Goal: Transaction & Acquisition: Register for event/course

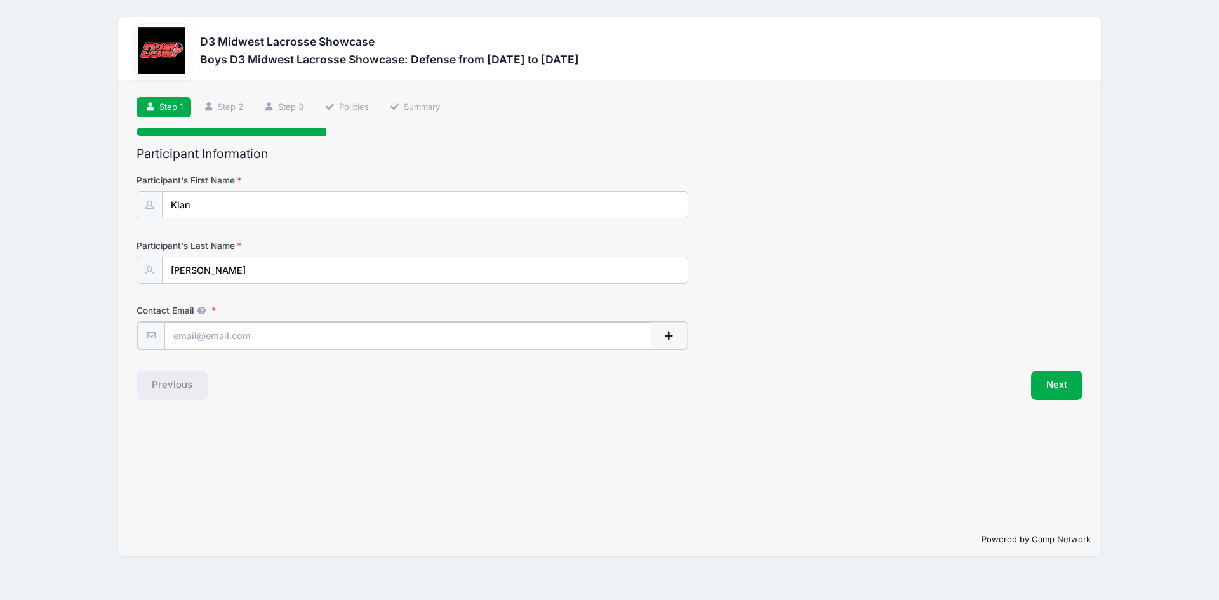
click at [264, 329] on input "Contact Email" at bounding box center [407, 335] width 487 height 27
type input "[EMAIL_ADDRESS][DOMAIN_NAME]"
click at [1046, 392] on button "Next" at bounding box center [1056, 383] width 51 height 29
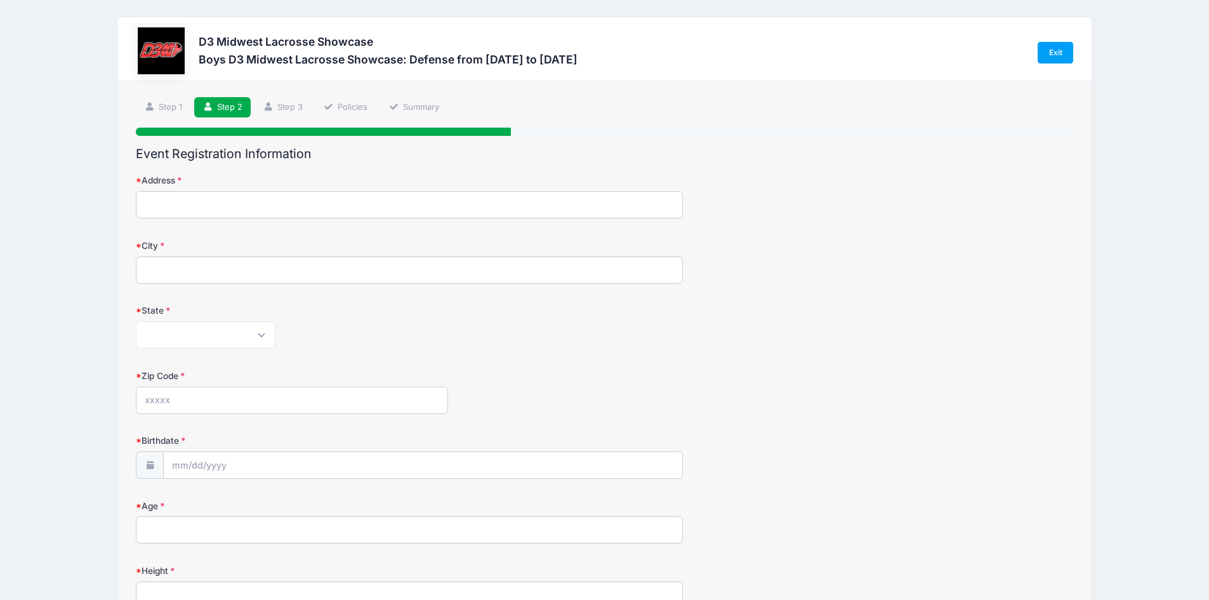
click at [284, 199] on input "Address" at bounding box center [409, 204] width 547 height 27
type input "[STREET_ADDRESS]"
type input "Kirtland"
select select "OH"
type input "44094"
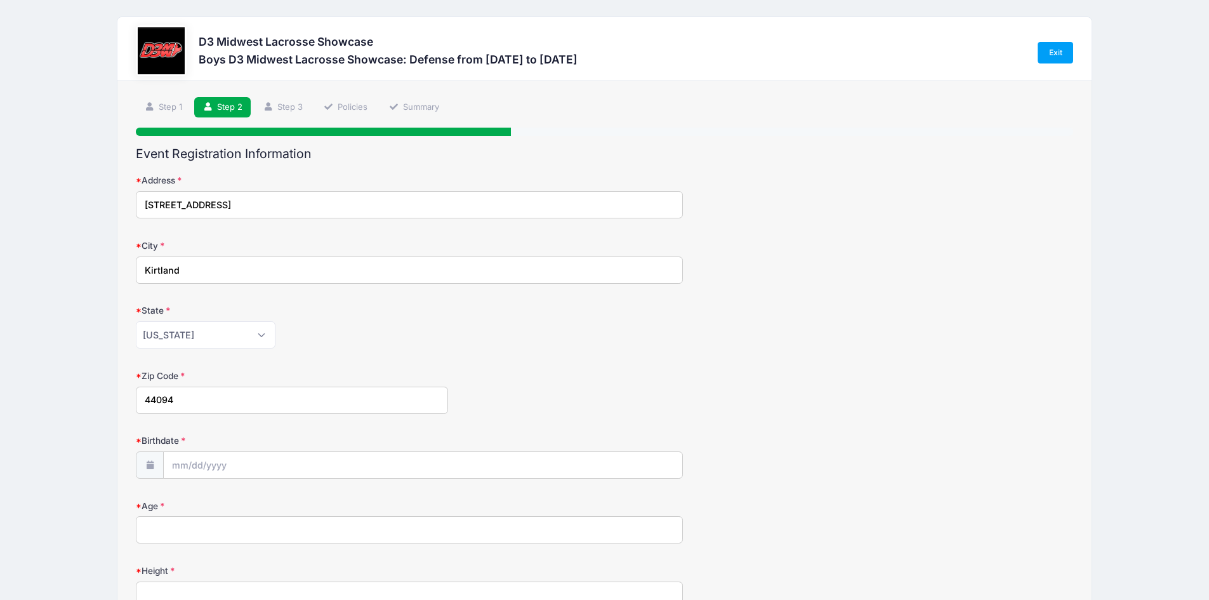
type input "[PHONE_NUMBER]"
type input "[PERSON_NAME]"
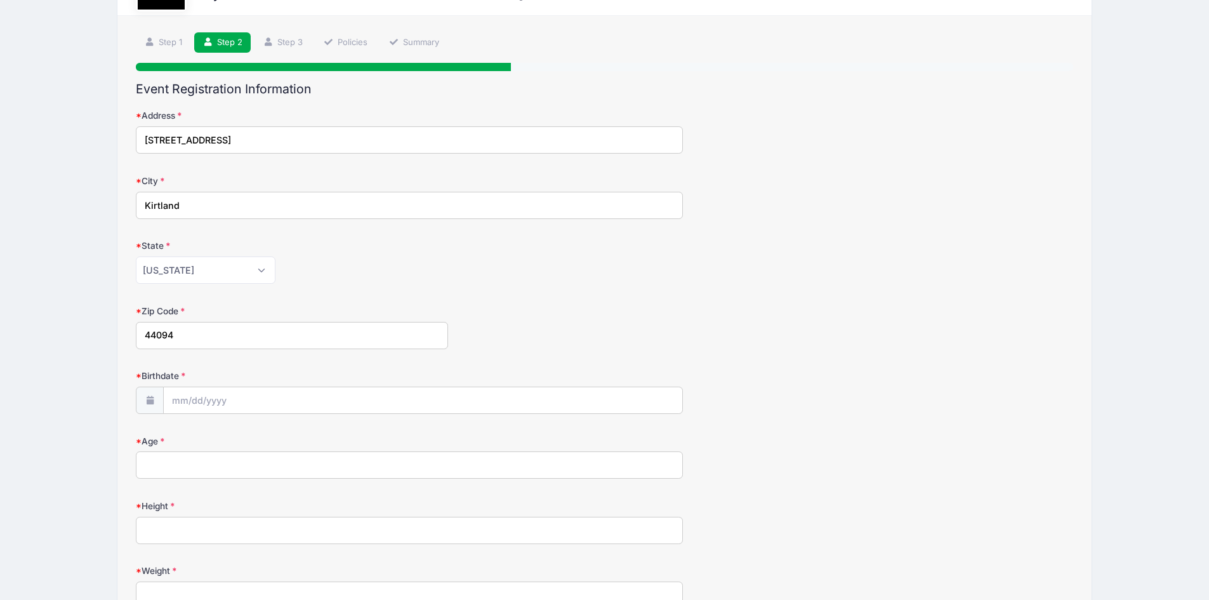
scroll to position [127, 0]
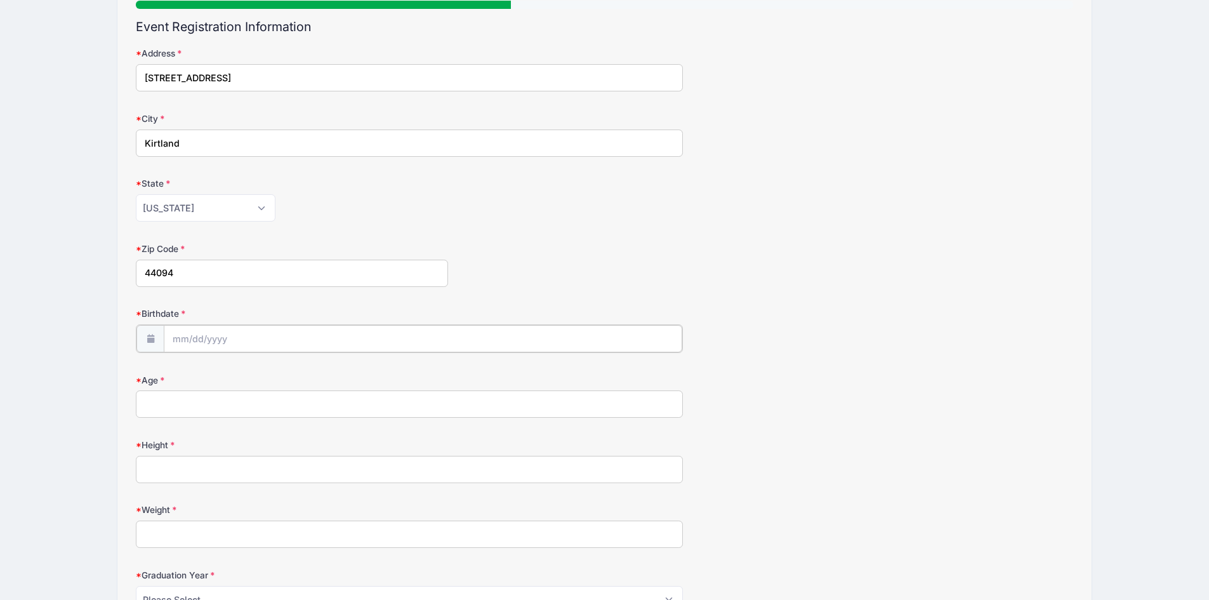
click at [211, 337] on input "Birthdate" at bounding box center [423, 338] width 518 height 27
click at [229, 446] on span "7" at bounding box center [229, 443] width 23 height 23
type input "[DATE]"
click at [234, 340] on input "[DATE]" at bounding box center [423, 338] width 518 height 27
click at [227, 342] on input "[DATE]" at bounding box center [423, 338] width 518 height 27
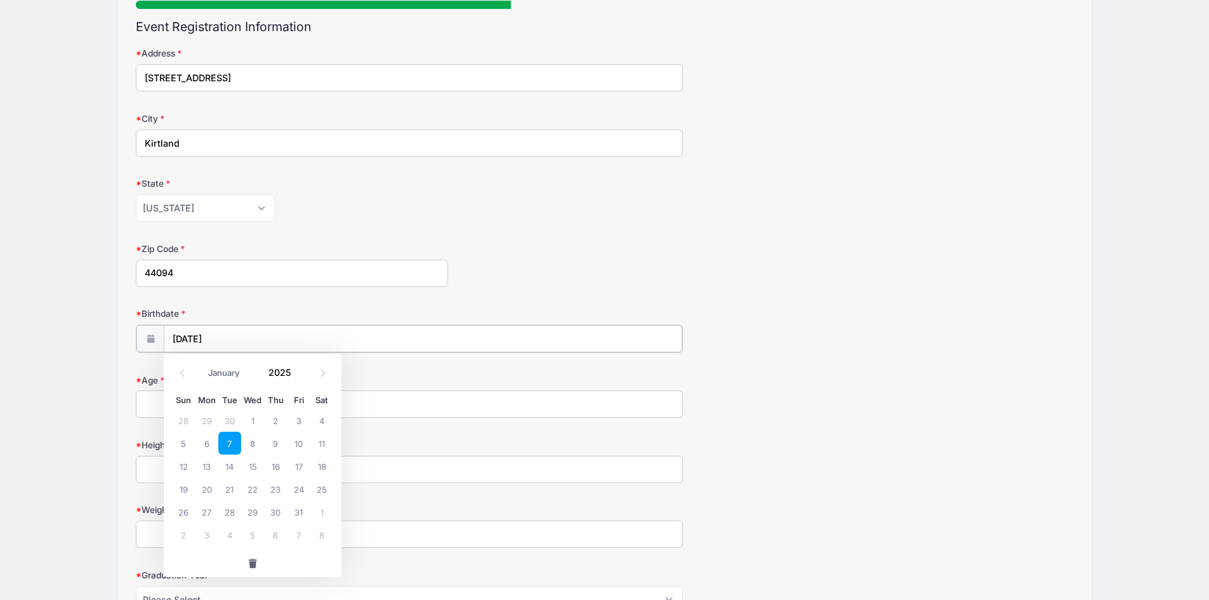
click at [227, 335] on input "[DATE]" at bounding box center [423, 338] width 518 height 27
click at [322, 372] on icon at bounding box center [323, 373] width 8 height 8
click at [183, 375] on icon at bounding box center [182, 373] width 8 height 8
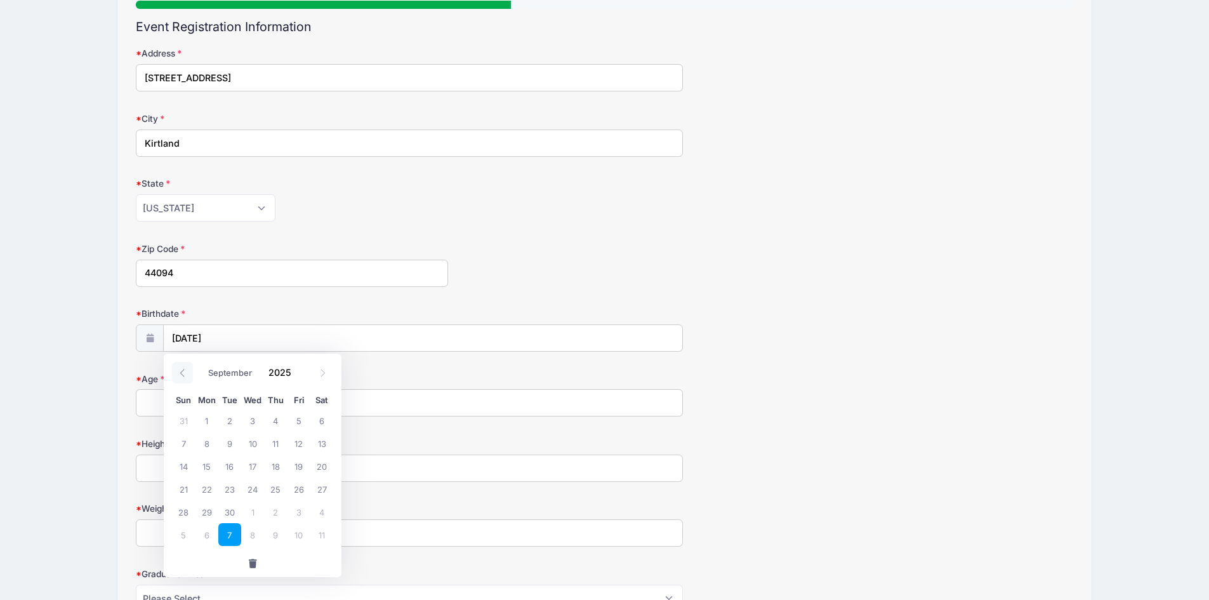
click at [183, 375] on icon at bounding box center [182, 373] width 8 height 8
click at [183, 373] on icon at bounding box center [182, 373] width 8 height 8
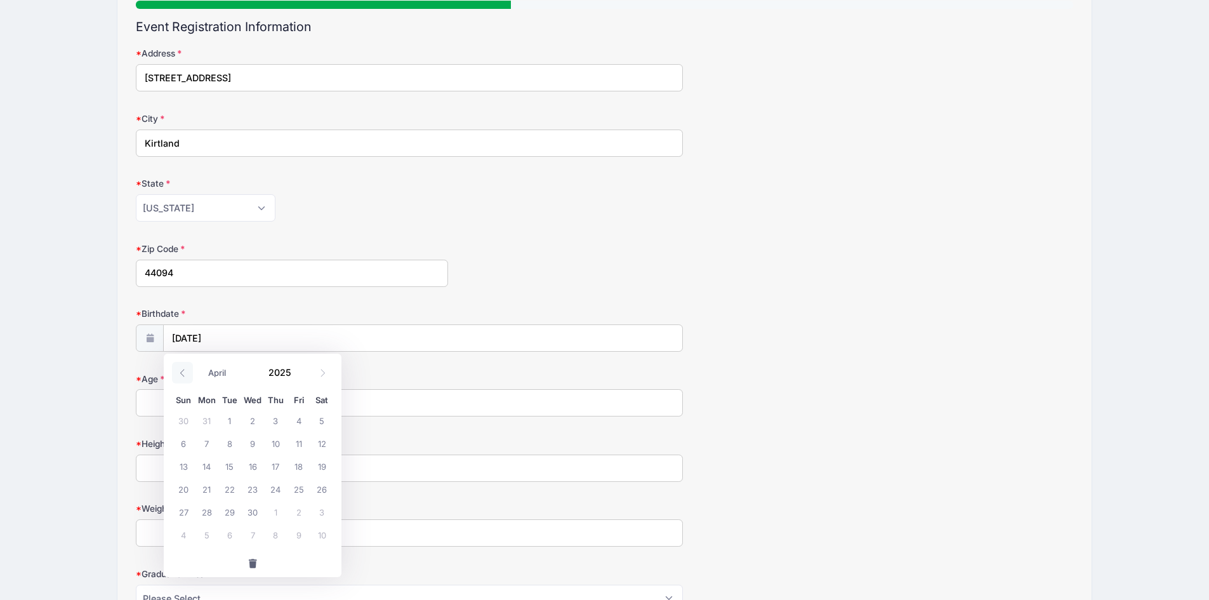
click at [183, 373] on icon at bounding box center [182, 373] width 8 height 8
select select "0"
click at [183, 373] on icon at bounding box center [182, 373] width 8 height 8
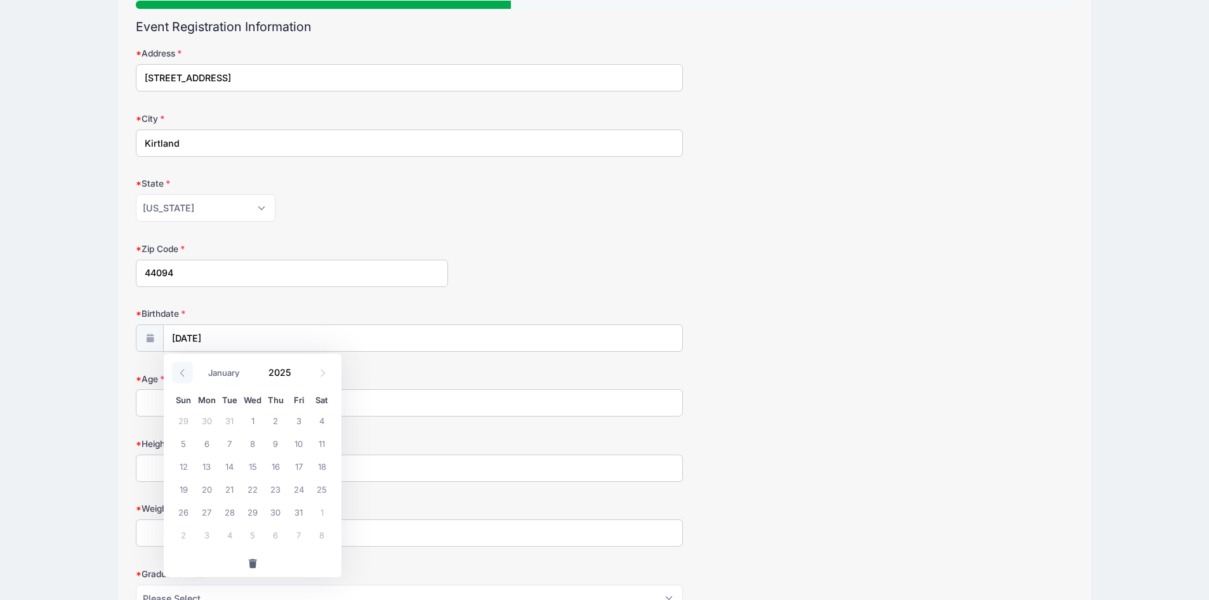
type input "2024"
click at [183, 373] on icon at bounding box center [182, 373] width 8 height 8
select select "8"
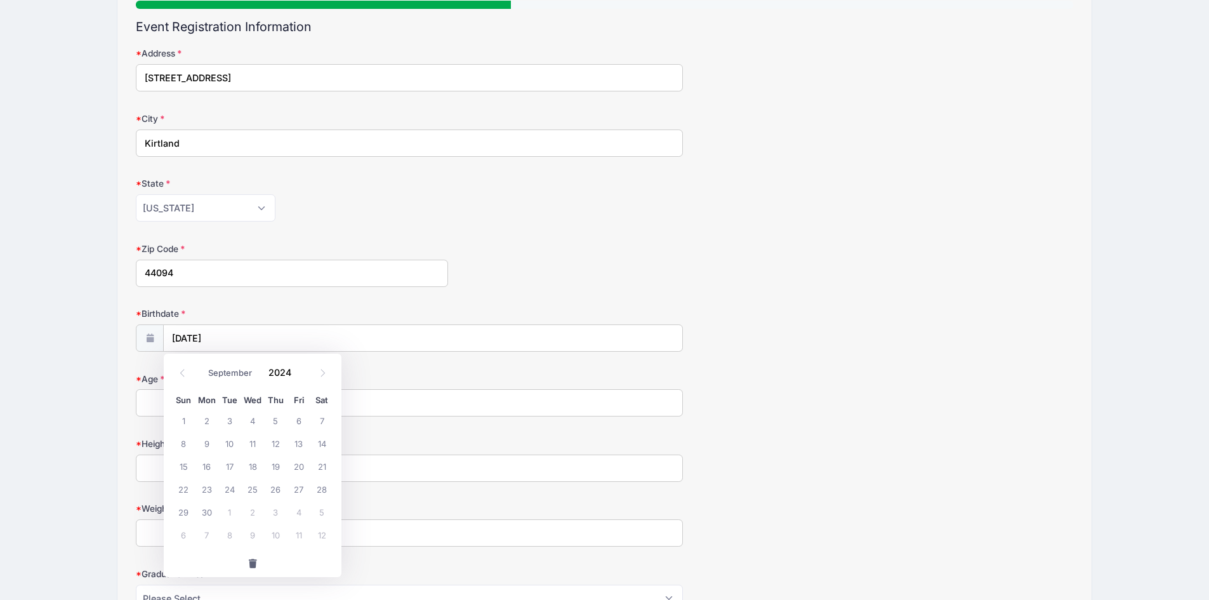
click at [497, 388] on div "Age" at bounding box center [605, 395] width 938 height 44
type input "2025"
click at [283, 333] on input "[DATE]" at bounding box center [423, 338] width 518 height 27
select select "9"
click at [305, 373] on div "January February March April May June July August September October November [D…" at bounding box center [252, 369] width 121 height 22
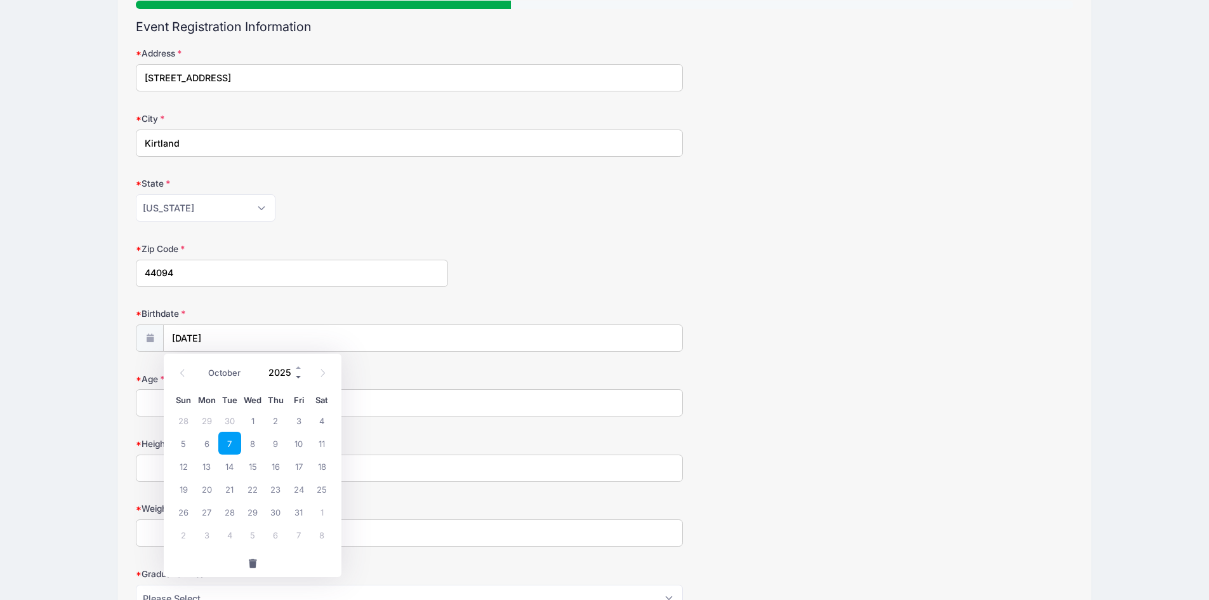
click at [298, 375] on span at bounding box center [299, 377] width 9 height 10
click at [298, 376] on span at bounding box center [299, 377] width 9 height 10
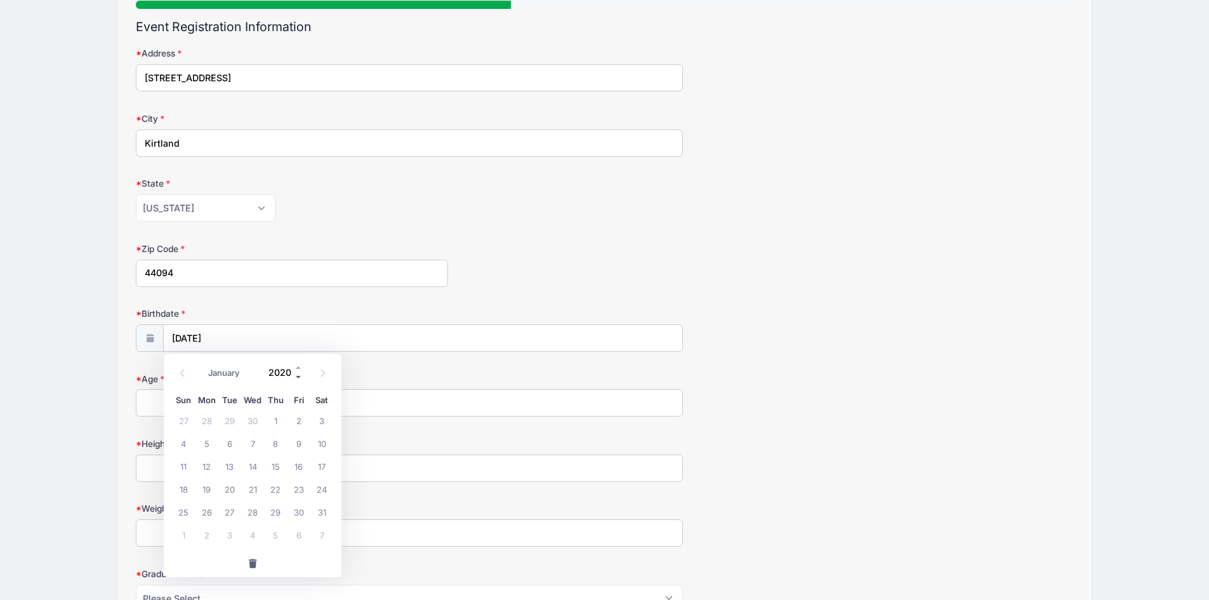
click at [298, 376] on span at bounding box center [299, 377] width 9 height 10
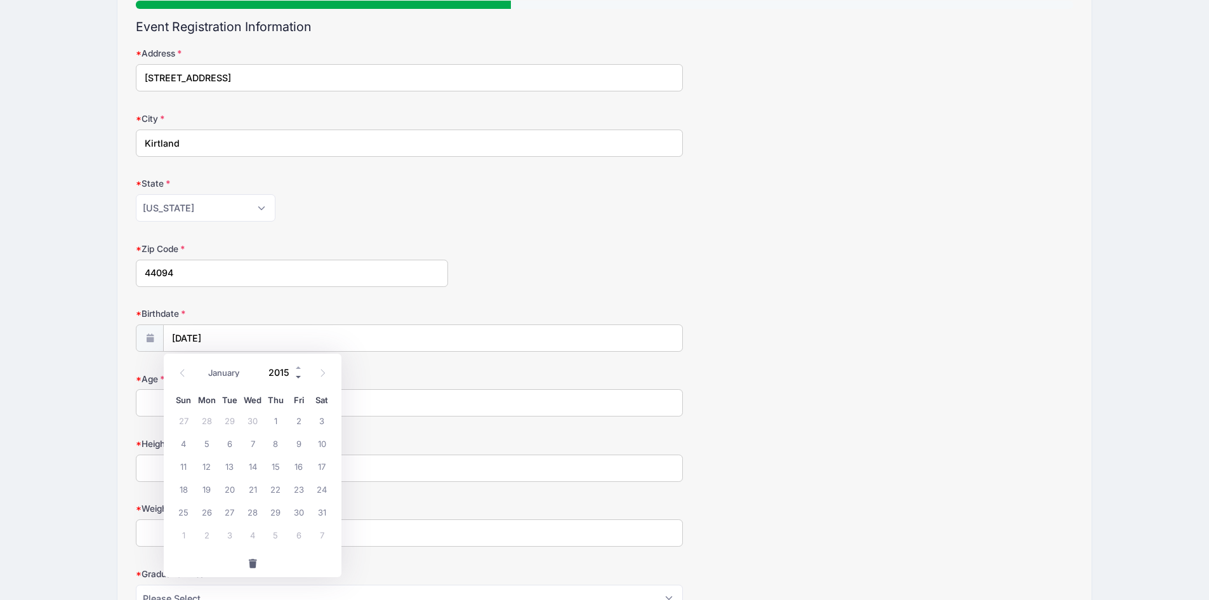
click at [298, 376] on span at bounding box center [299, 377] width 9 height 10
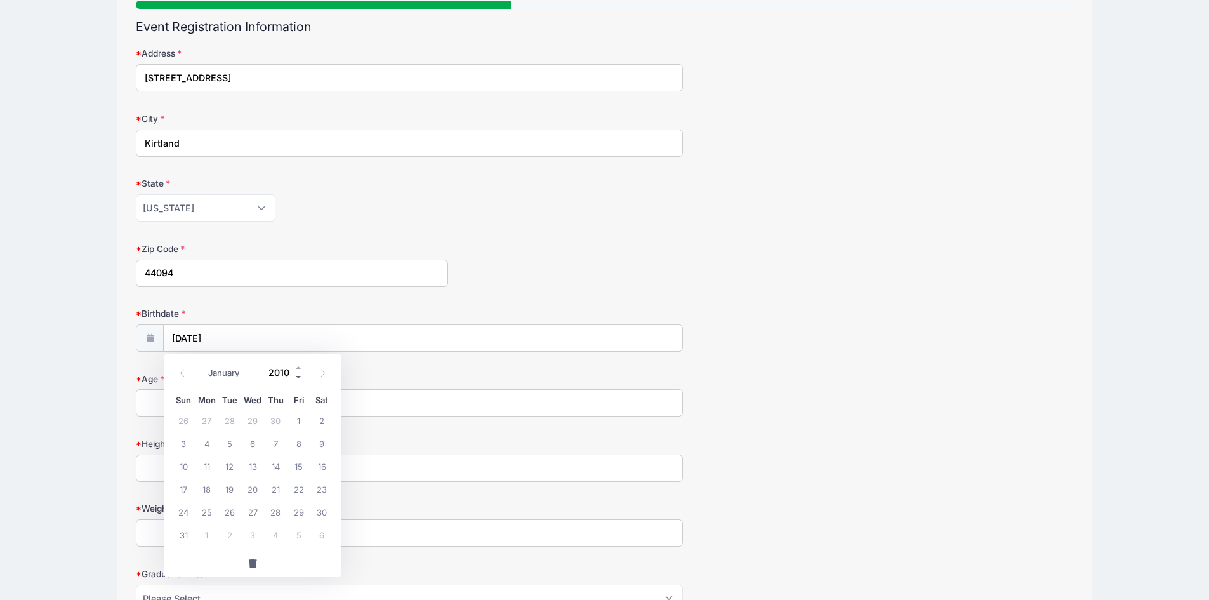
click at [298, 376] on span at bounding box center [299, 377] width 9 height 10
type input "2008"
click at [232, 448] on span "7" at bounding box center [229, 443] width 23 height 23
type input "[DATE]"
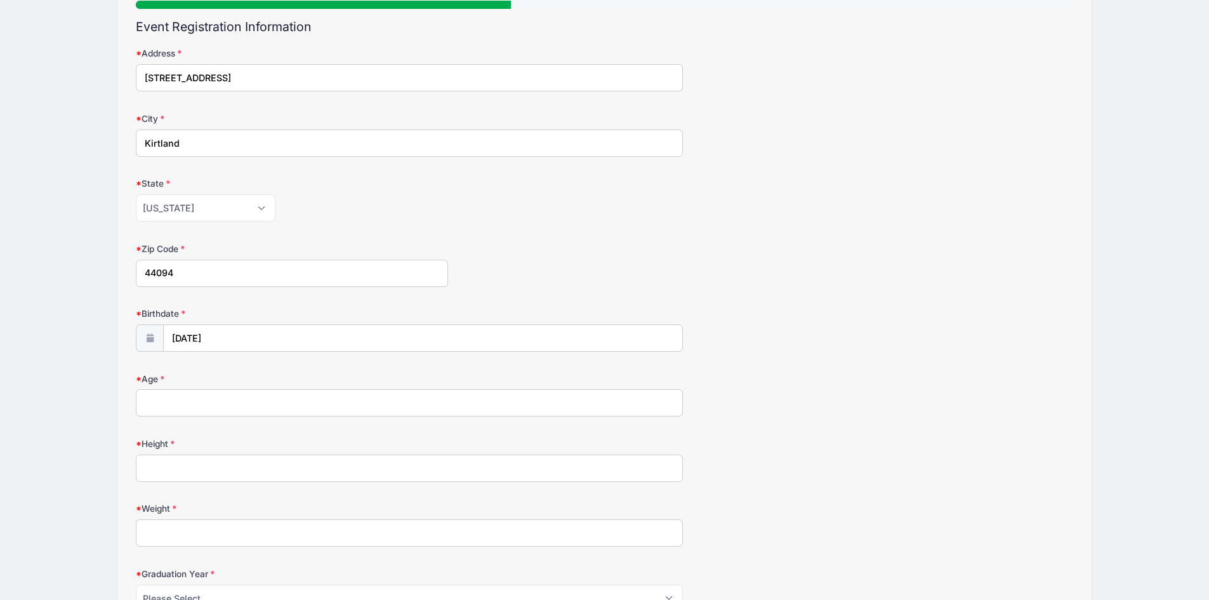
click at [230, 408] on input "Age" at bounding box center [409, 402] width 547 height 27
type input "17"
click at [211, 479] on input "Height" at bounding box center [409, 468] width 547 height 27
click at [147, 468] on input "6" at bounding box center [409, 468] width 547 height 27
click at [154, 472] on input "6" at bounding box center [409, 468] width 547 height 27
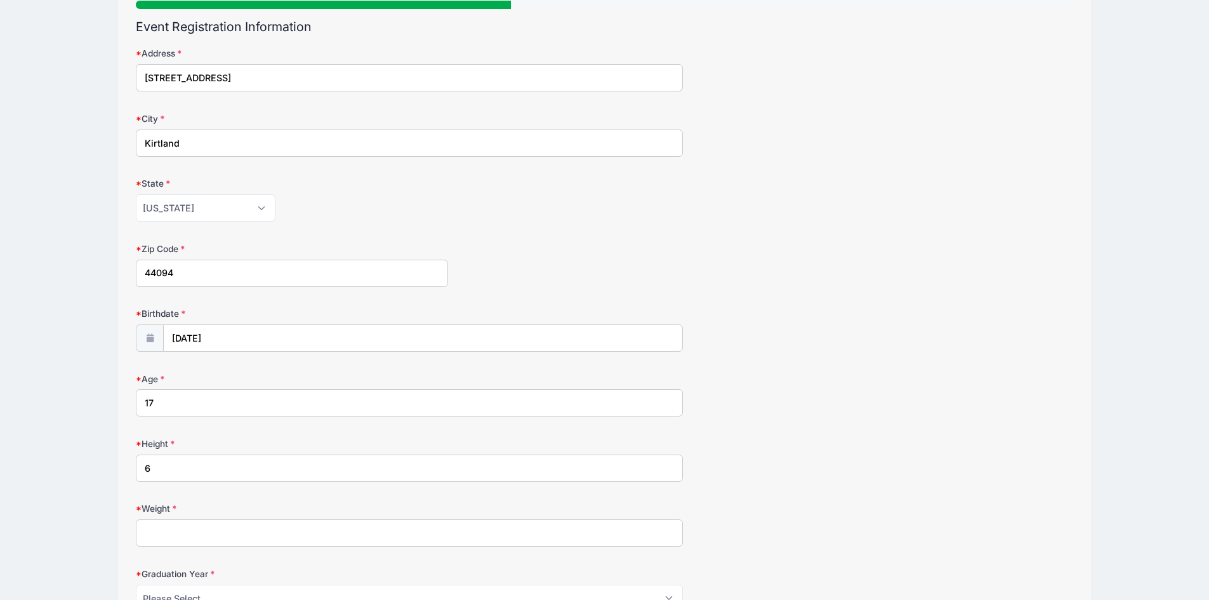
click at [161, 445] on label "Height" at bounding box center [292, 443] width 312 height 13
click at [161, 455] on input "6" at bounding box center [409, 468] width 547 height 27
type input "6 ft 1inch"
click at [211, 523] on input "Weight" at bounding box center [409, 532] width 547 height 27
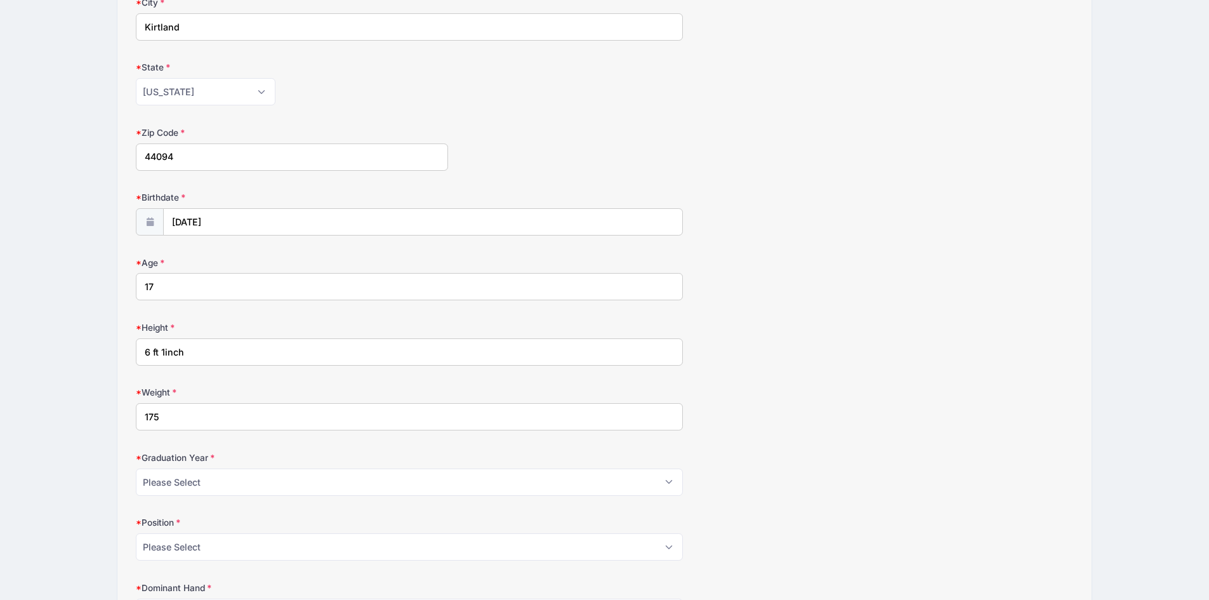
scroll to position [444, 0]
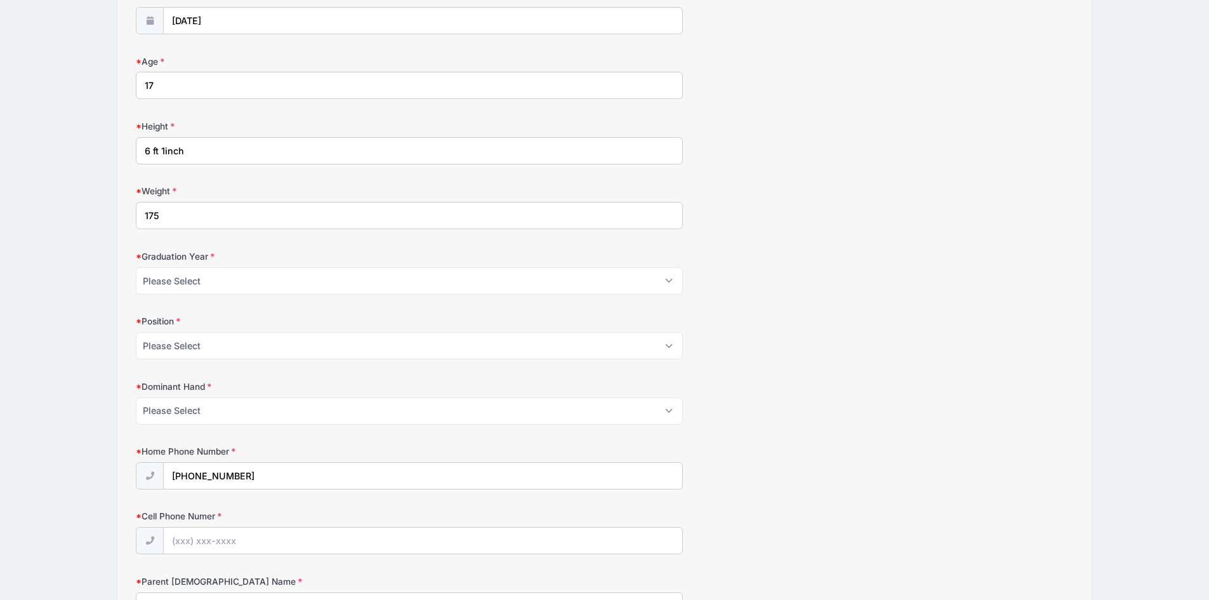
type input "175"
click at [211, 349] on select "Please Select Attack Midfield Defense GoalieAttack Midfield Defense Goalie LSM …" at bounding box center [409, 345] width 547 height 27
select select "Defense"
click at [136, 332] on select "Please Select Attack Midfield Defense GoalieAttack Midfield Defense Goalie LSM …" at bounding box center [409, 345] width 547 height 27
click at [209, 276] on select "Please Select 2024 2025 2026 2027 2028" at bounding box center [409, 280] width 547 height 27
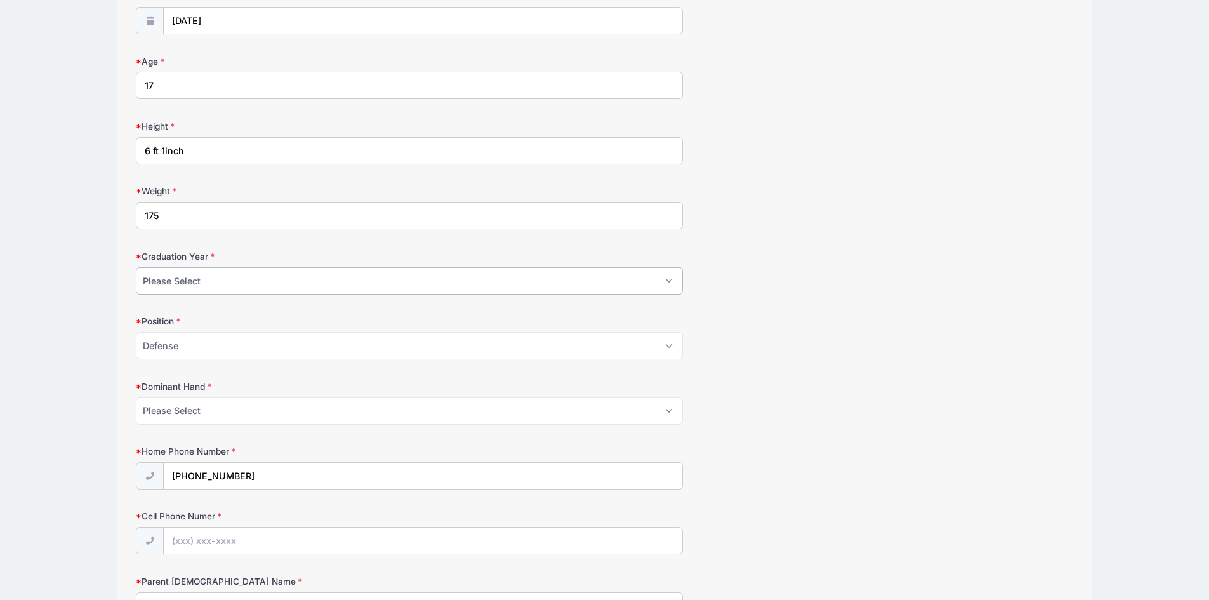
select select "2027"
click at [136, 267] on select "Please Select 2024 2025 2026 2027 2028" at bounding box center [409, 280] width 547 height 27
click at [203, 414] on select "Please Select Right Left" at bounding box center [409, 410] width 547 height 27
select select "Right"
click at [136, 397] on select "Please Select Right Left" at bounding box center [409, 410] width 547 height 27
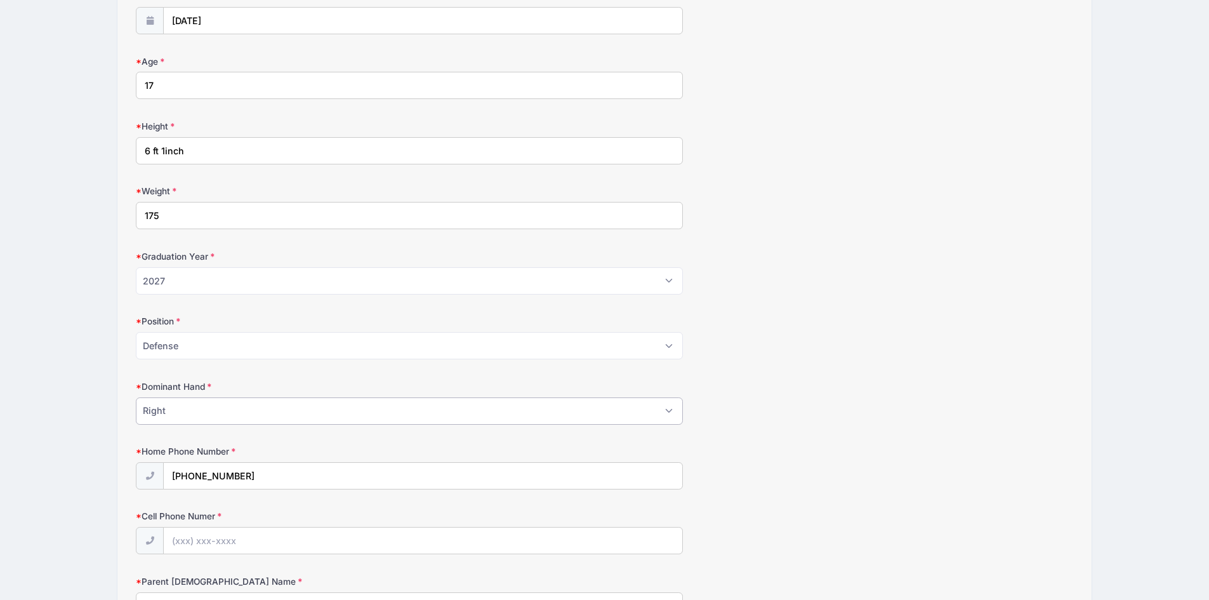
scroll to position [571, 0]
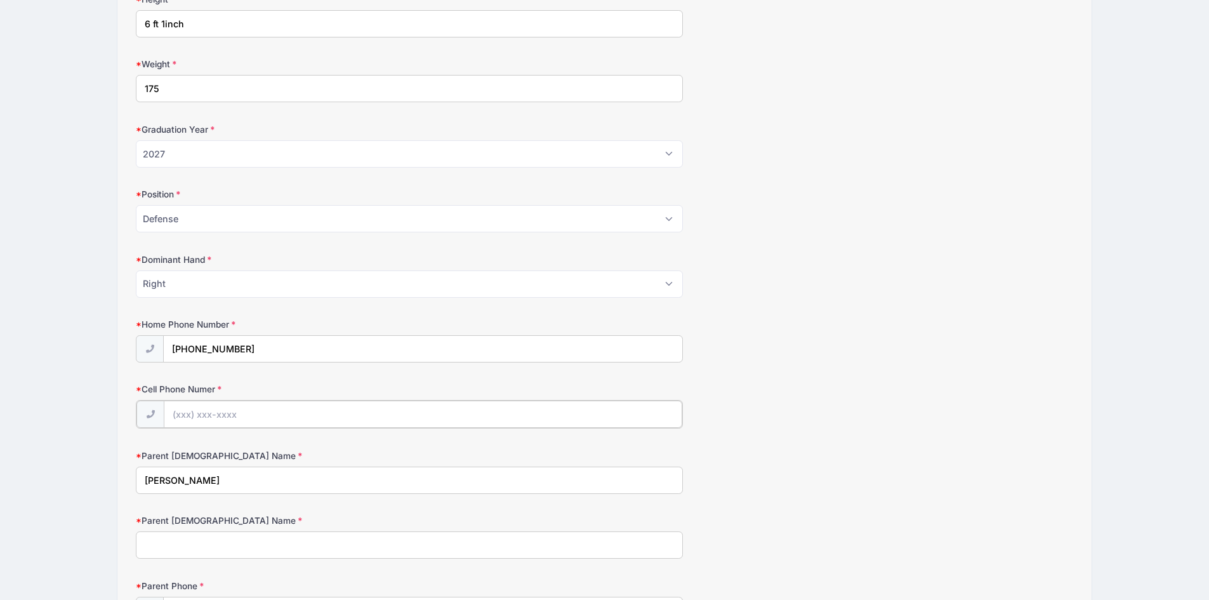
click at [202, 408] on input "Cell Phone Numer" at bounding box center [423, 414] width 518 height 27
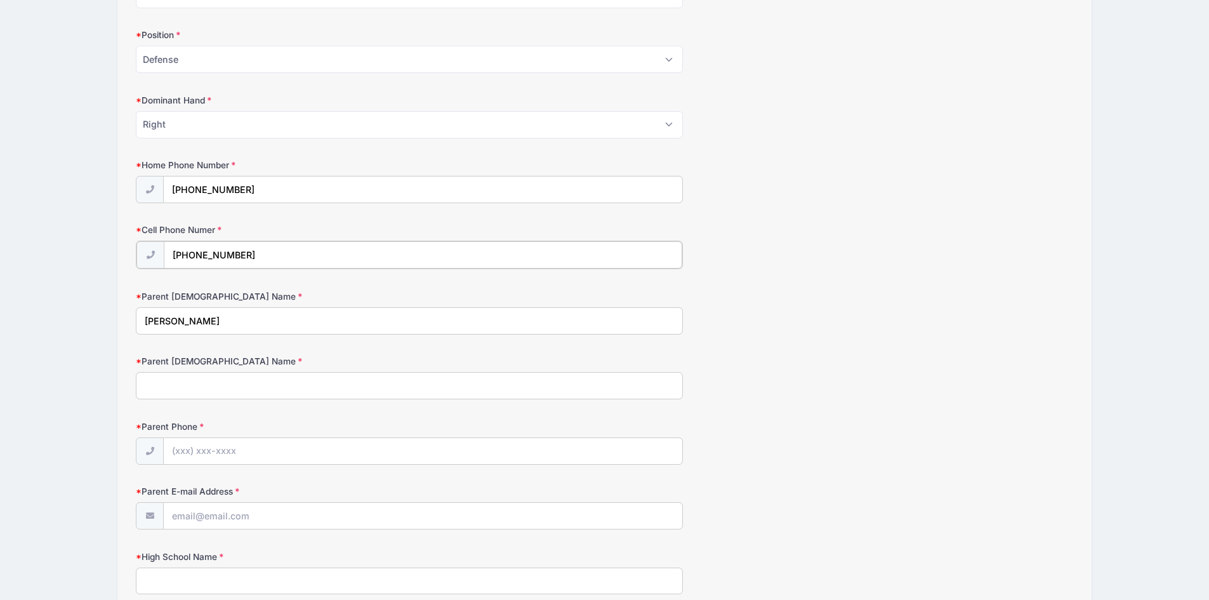
scroll to position [762, 0]
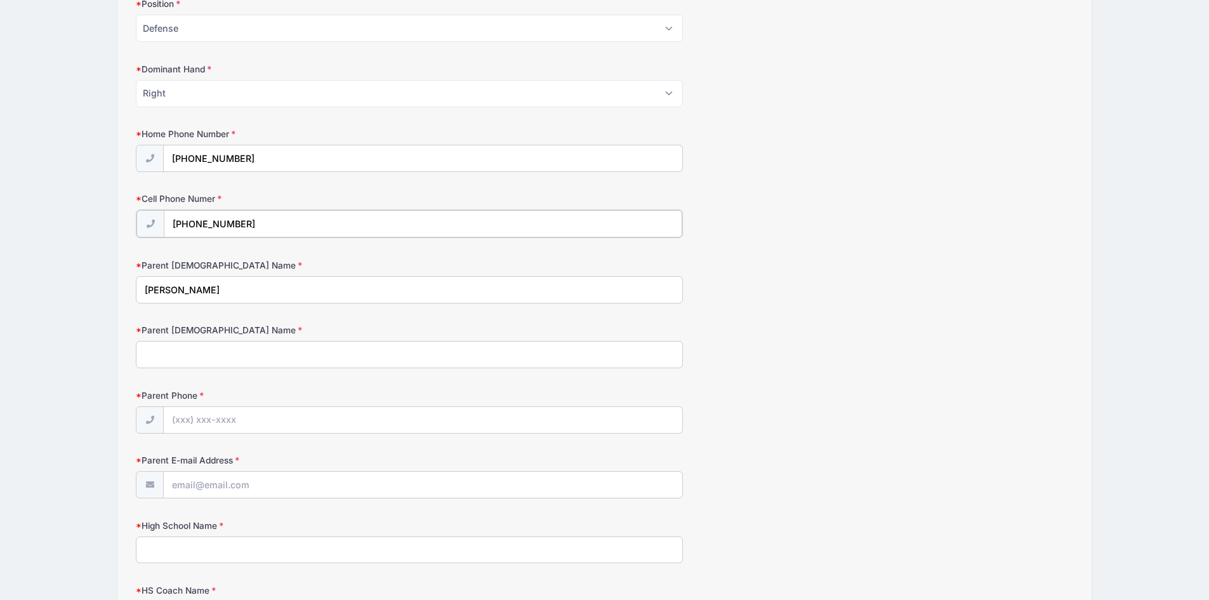
type input "[PHONE_NUMBER]"
click at [208, 352] on input "Parent [DEMOGRAPHIC_DATA] Name" at bounding box center [409, 353] width 547 height 27
type input "[PERSON_NAME]"
click at [190, 416] on input "Parent Phone" at bounding box center [423, 419] width 518 height 27
type input "[PHONE_NUMBER]"
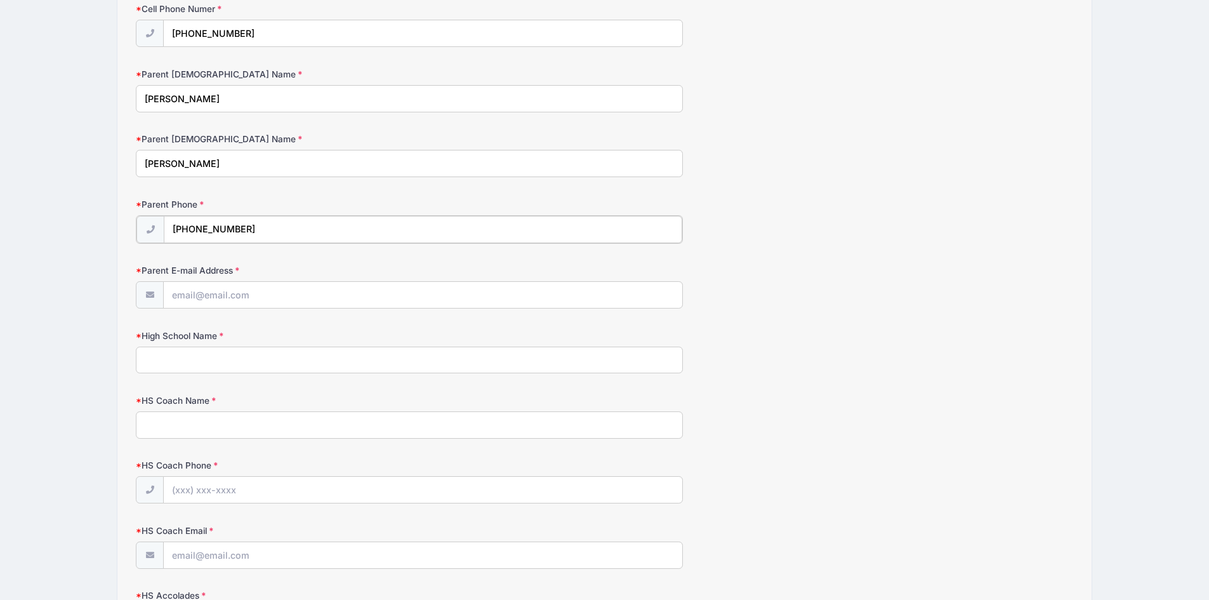
scroll to position [952, 0]
click at [192, 294] on input "Parent E-mail Address" at bounding box center [423, 293] width 518 height 27
type input "[EMAIL_ADDRESS][DOMAIN_NAME]"
click at [175, 368] on input "High School Name" at bounding box center [409, 358] width 547 height 27
type input "[GEOGRAPHIC_DATA]"
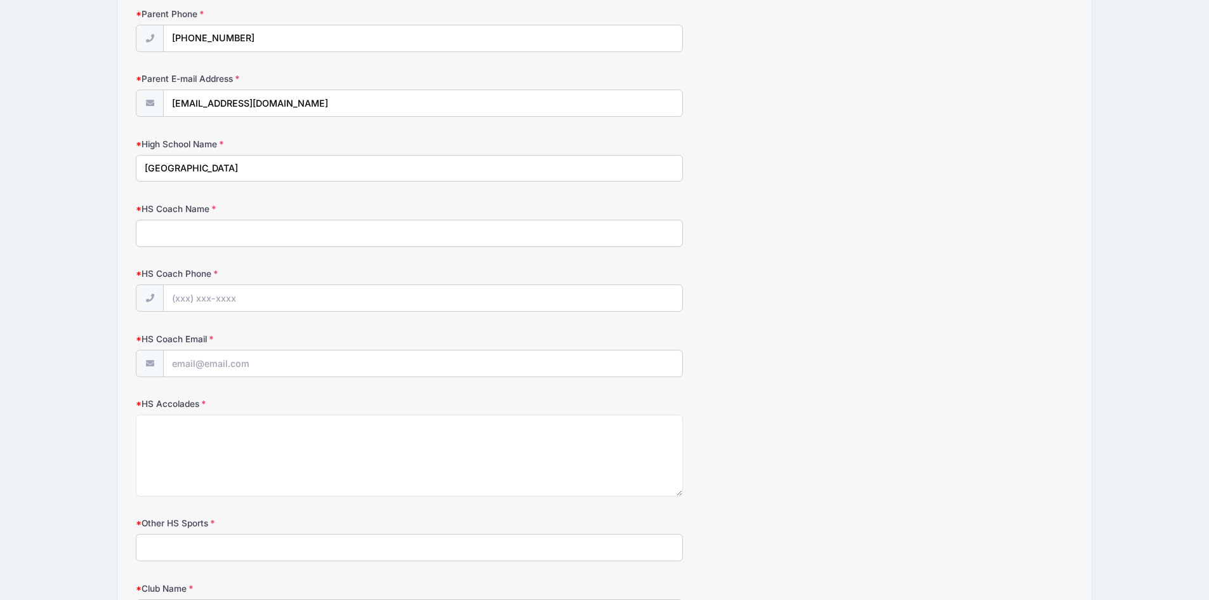
scroll to position [1143, 0]
click at [248, 293] on input "HS Coach Phone" at bounding box center [423, 297] width 518 height 27
click at [212, 232] on input "HS Coach Name" at bounding box center [409, 232] width 547 height 27
type input "C"
click at [145, 235] on input "[PERSON_NAME]" at bounding box center [409, 232] width 547 height 27
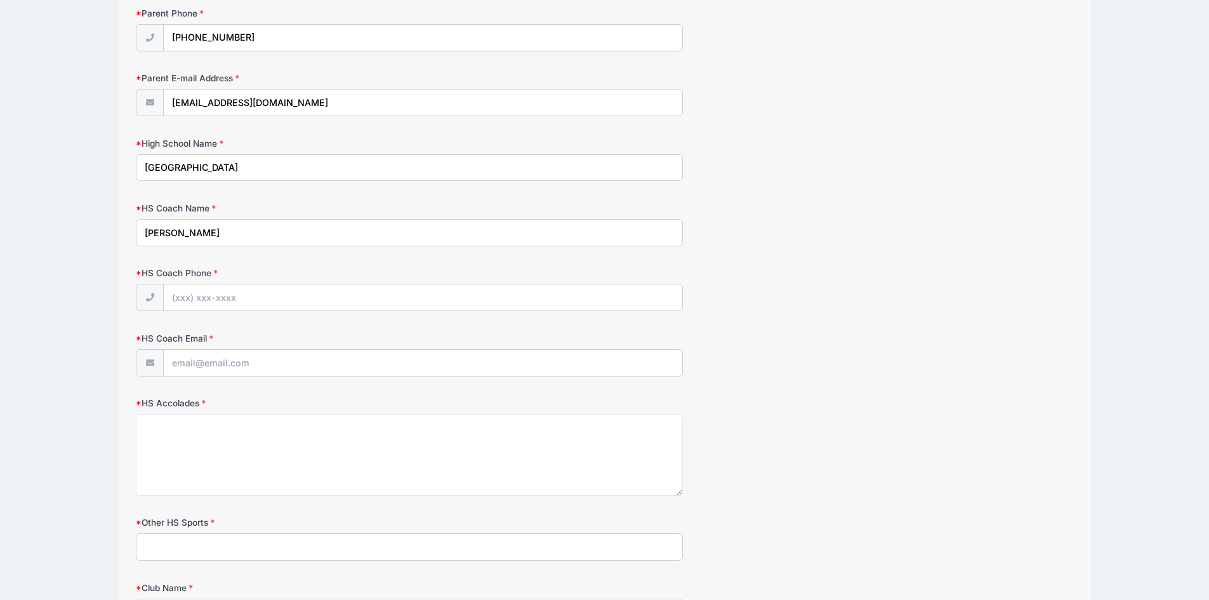
click at [349, 230] on input "[PERSON_NAME]" at bounding box center [409, 232] width 547 height 27
type input "[PERSON_NAME]/ Coach [PERSON_NAME]"
click at [218, 283] on div "HS Coach Phone" at bounding box center [605, 289] width 938 height 44
click at [218, 298] on input "HS Coach Phone" at bounding box center [423, 297] width 518 height 27
type input "dont have #"
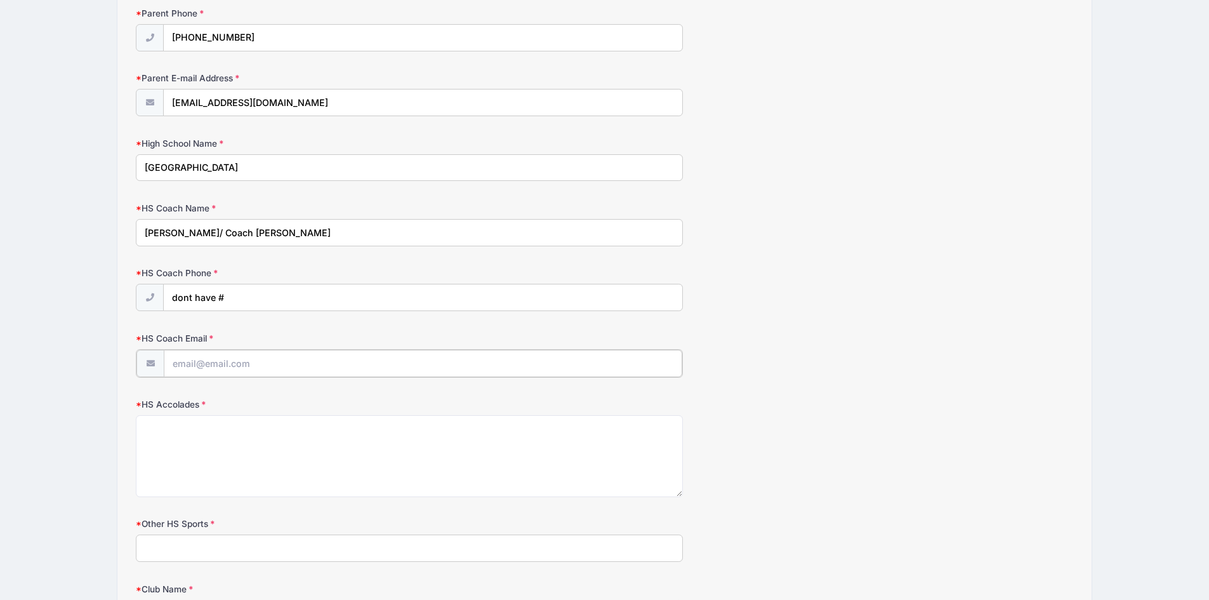
click at [199, 369] on input "HS Coach Email" at bounding box center [423, 363] width 518 height 27
type input "[EMAIL_ADDRESS][PERSON_NAME][DOMAIN_NAME]"
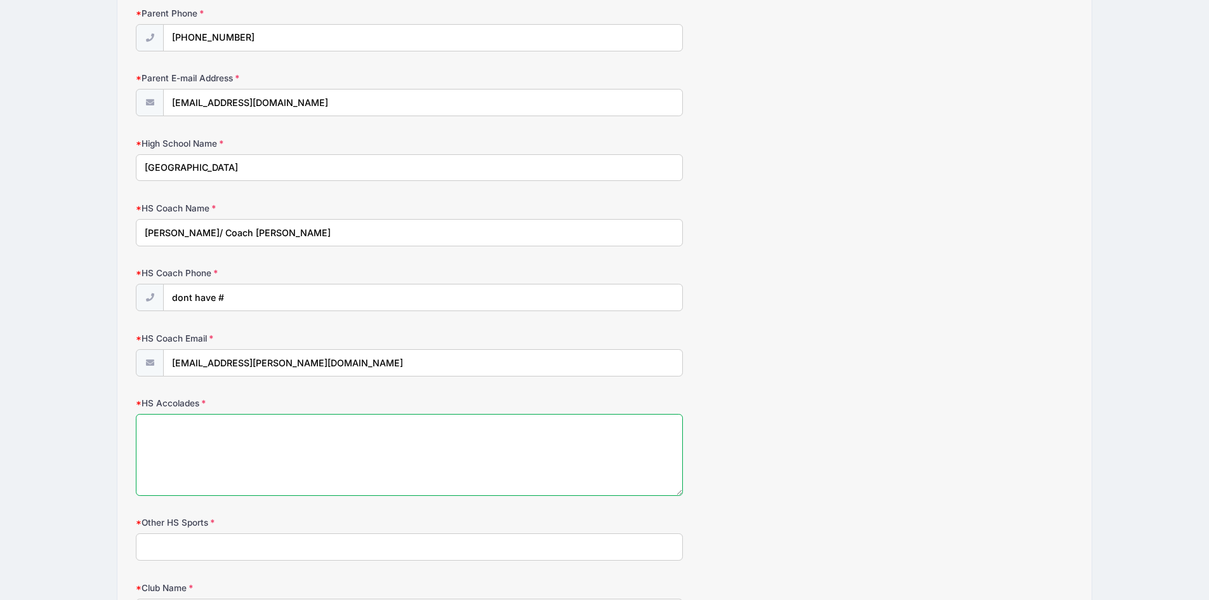
click at [251, 434] on textarea "HS Accolades" at bounding box center [409, 455] width 547 height 82
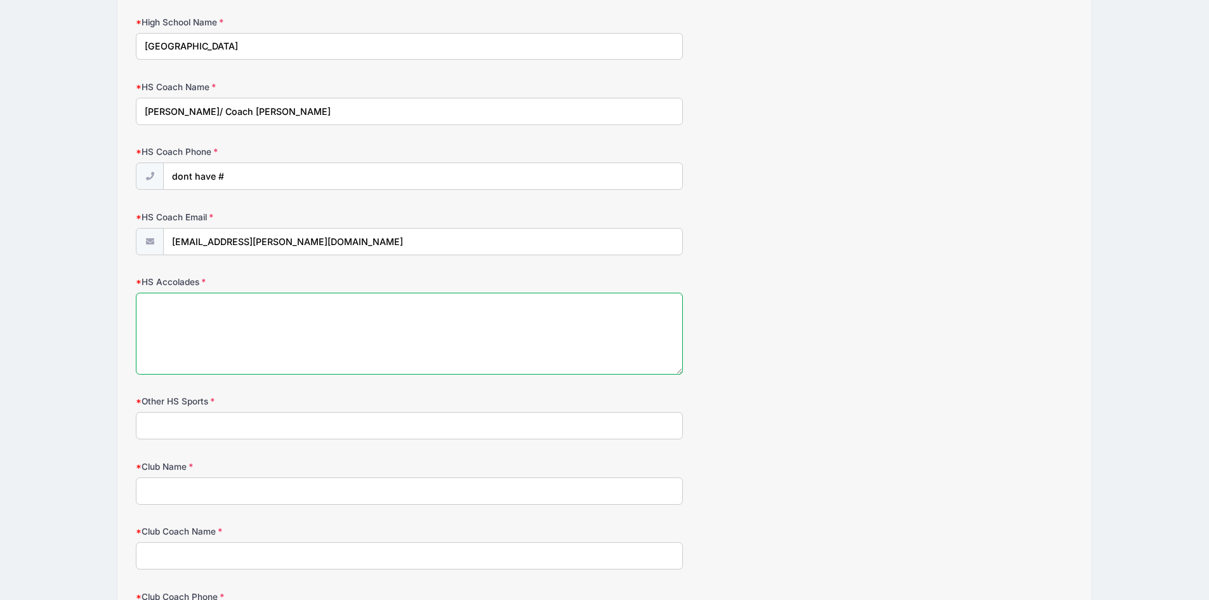
scroll to position [1270, 0]
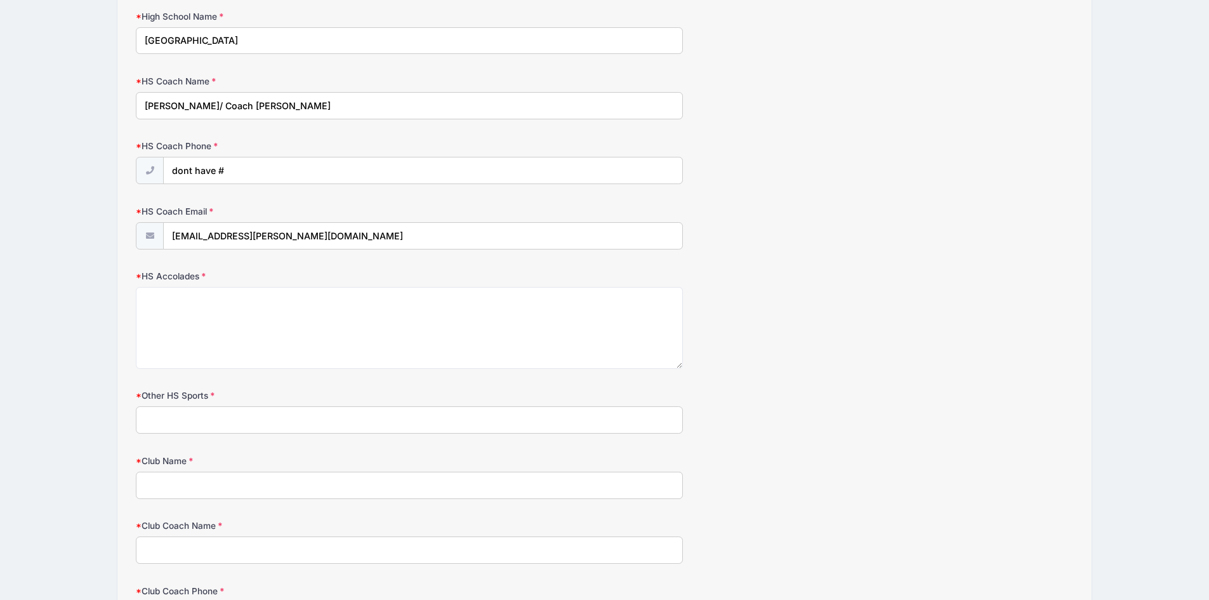
click at [383, 416] on input "Other HS Sports" at bounding box center [409, 419] width 547 height 27
type input "Football"
click at [189, 487] on input "Club Name" at bounding box center [409, 485] width 547 height 27
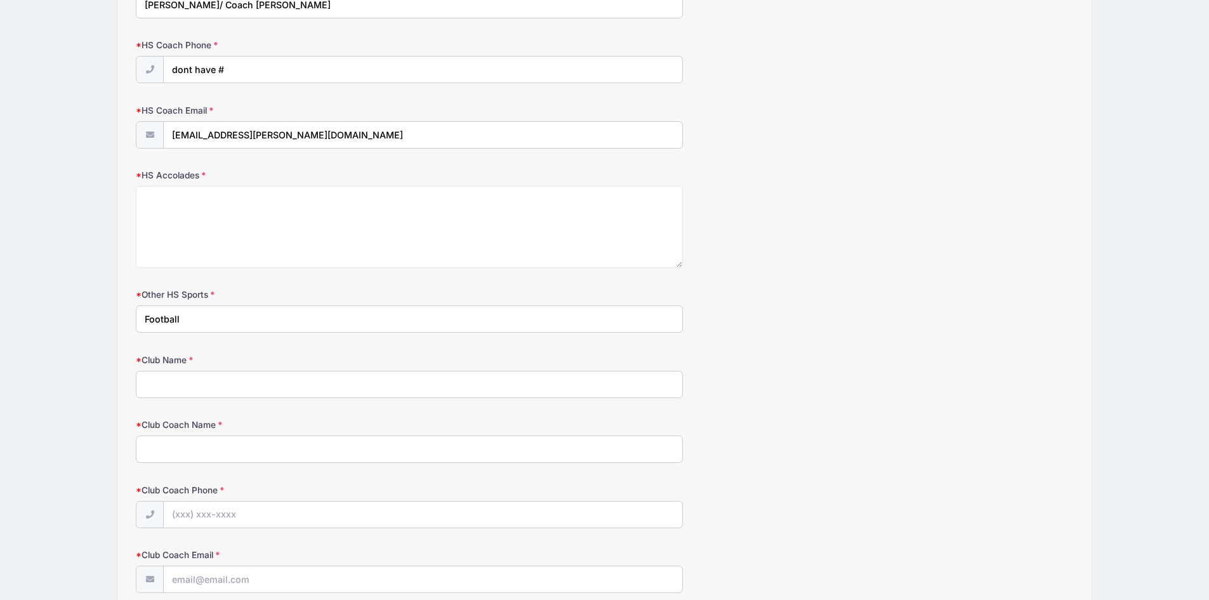
scroll to position [1524, 0]
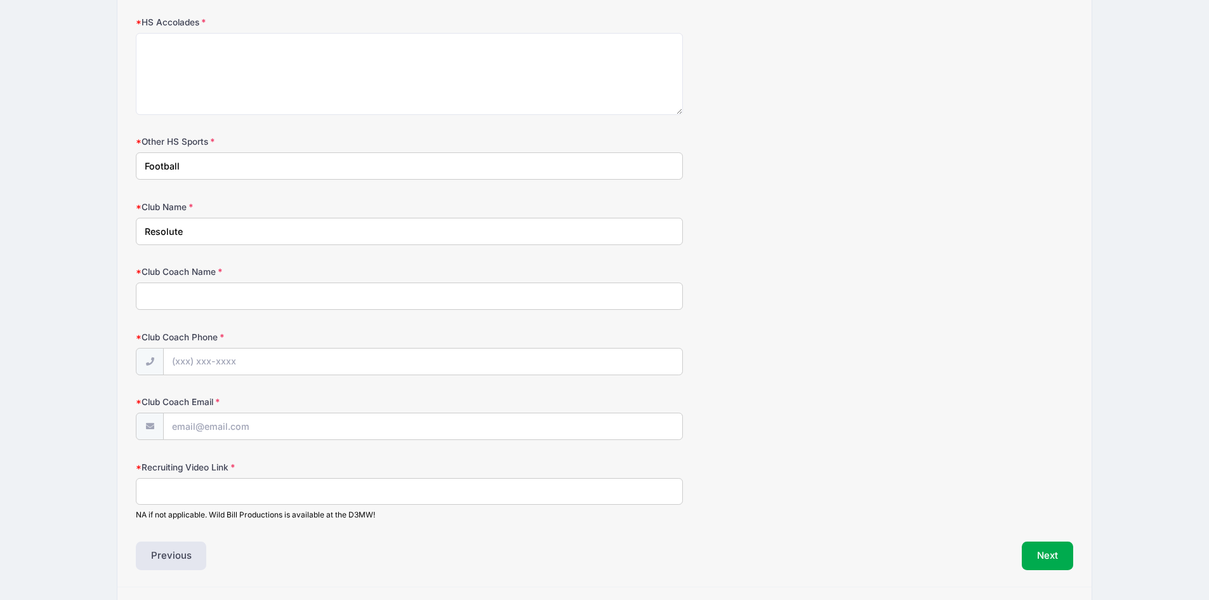
type input "Resolute"
click at [182, 296] on input "Club Coach Name" at bounding box center [409, 295] width 547 height 27
